Goal: Task Accomplishment & Management: Manage account settings

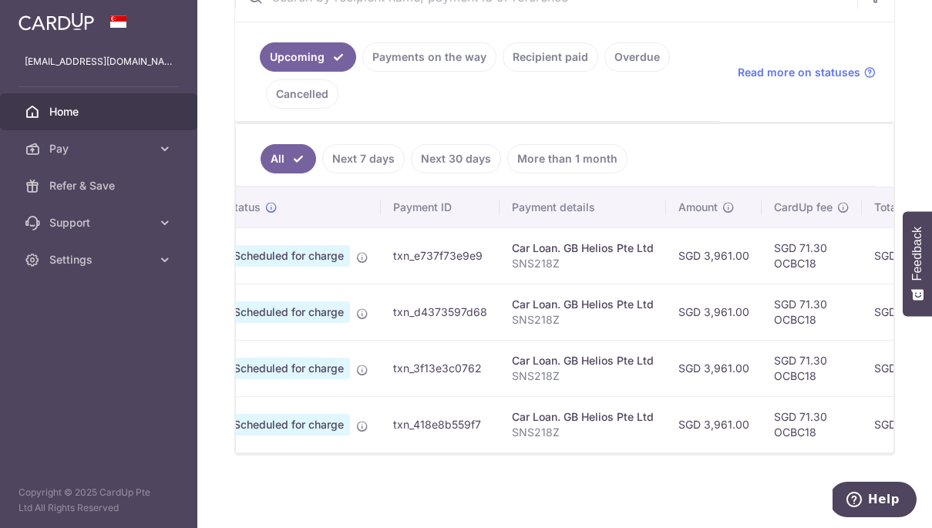
scroll to position [0, 65]
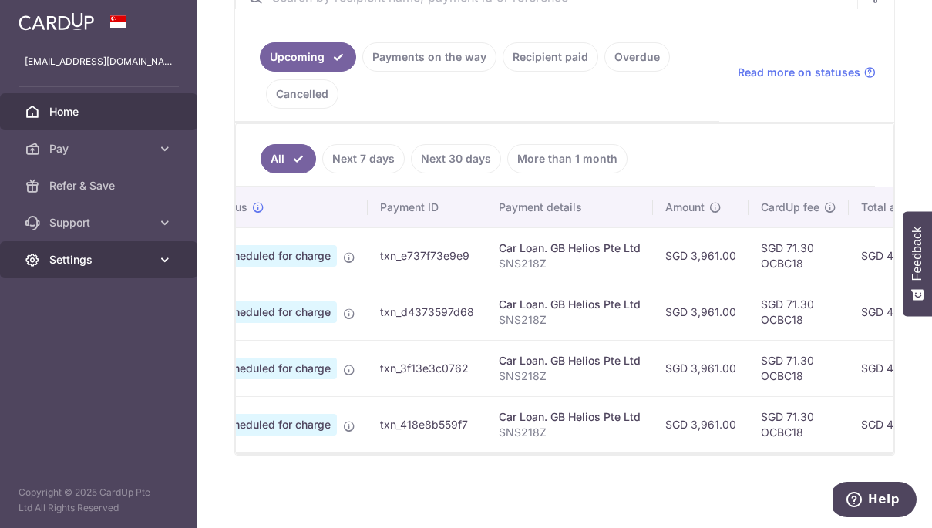
click at [97, 260] on span "Settings" at bounding box center [100, 259] width 102 height 15
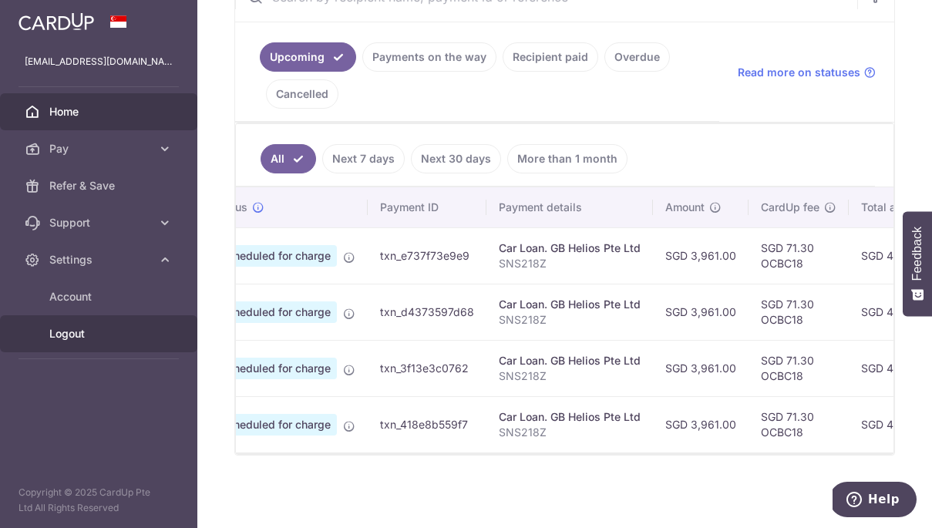
click at [76, 331] on span "Logout" at bounding box center [100, 333] width 102 height 15
